Goal: Find specific page/section: Find specific page/section

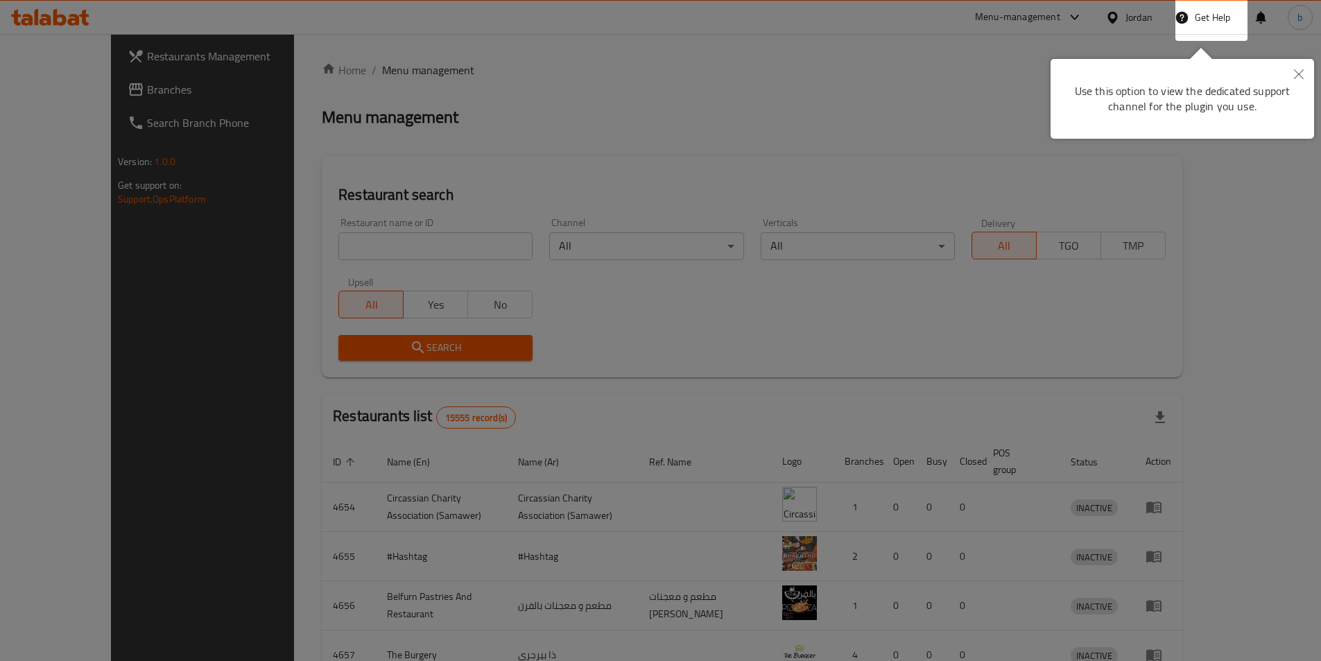
click at [1303, 73] on icon "Close" at bounding box center [1299, 74] width 10 height 10
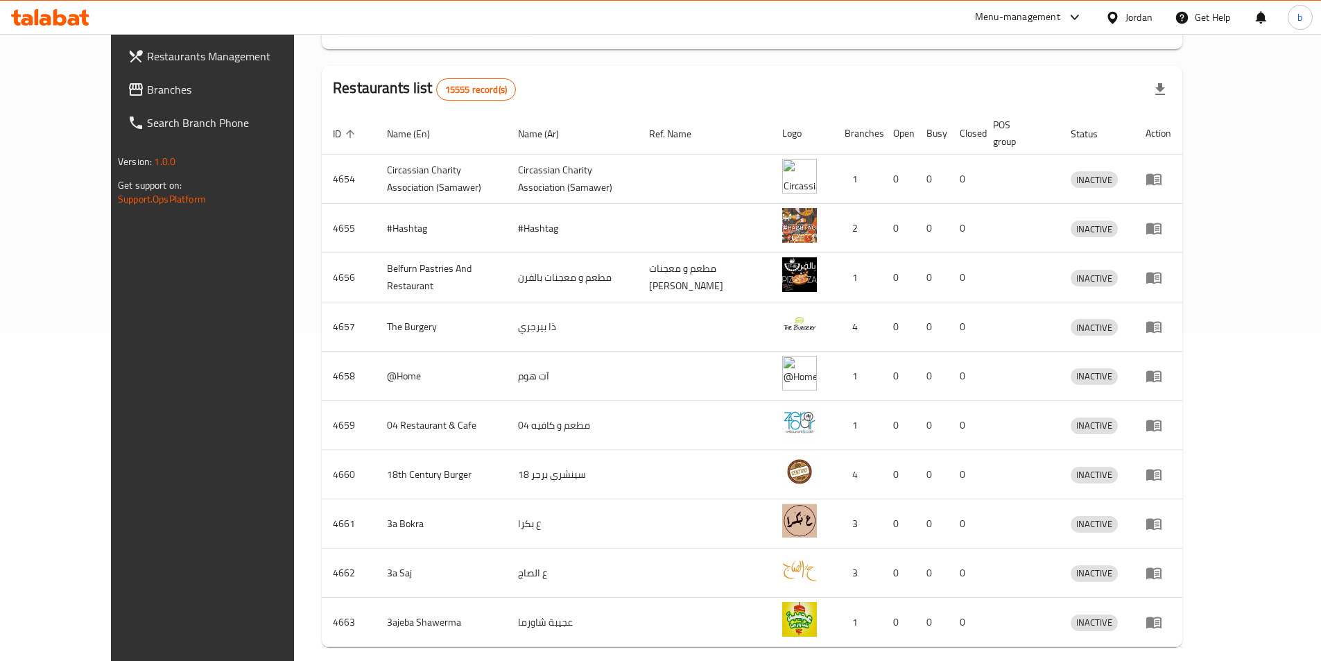
scroll to position [374, 0]
